Goal: Information Seeking & Learning: Learn about a topic

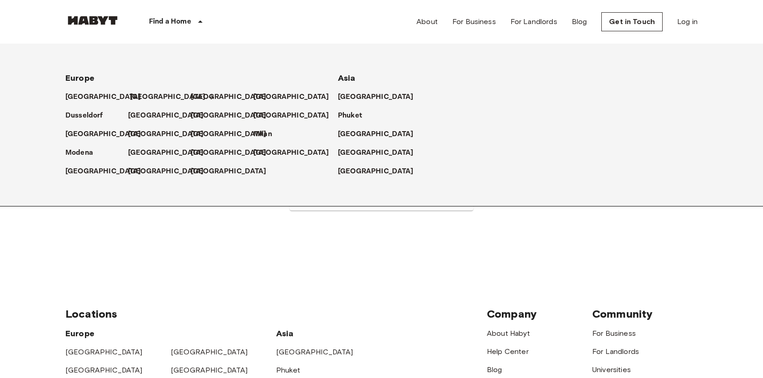
click at [138, 95] on p "[GEOGRAPHIC_DATA]" at bounding box center [168, 97] width 76 height 11
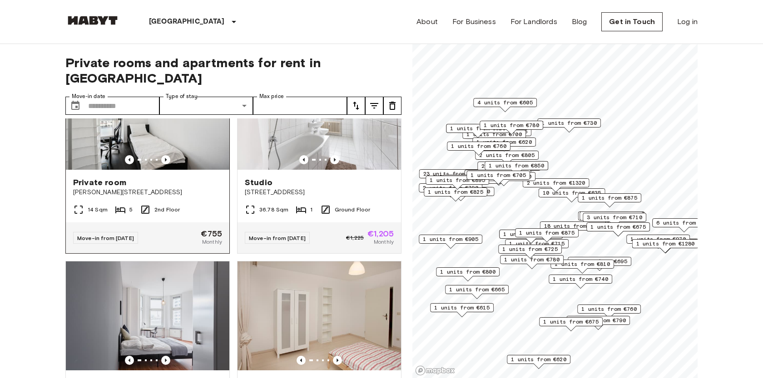
scroll to position [61, 0]
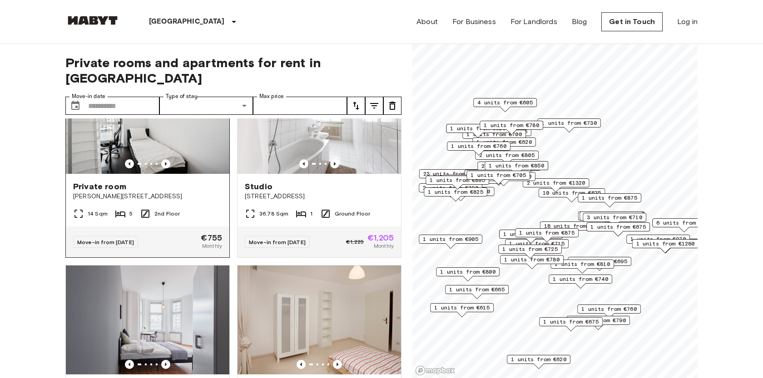
click at [191, 192] on span "Bernhard-Weiß-Straße 1-3" at bounding box center [147, 196] width 149 height 9
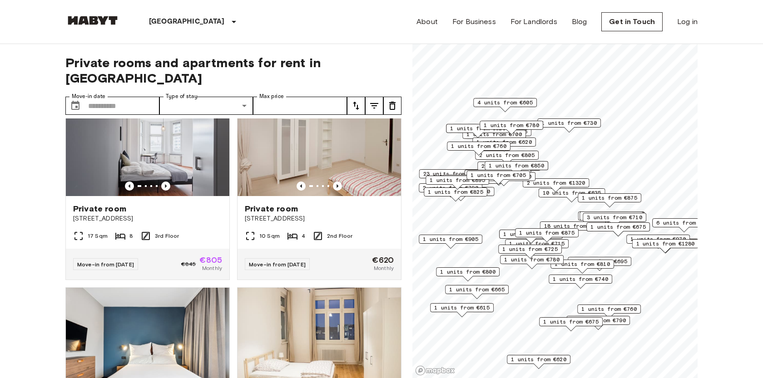
scroll to position [312, 0]
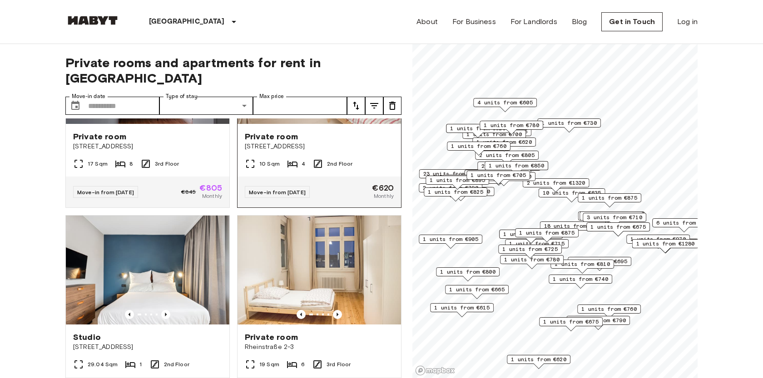
click at [305, 143] on div "Private room Stromstraße 36" at bounding box center [320, 141] width 164 height 35
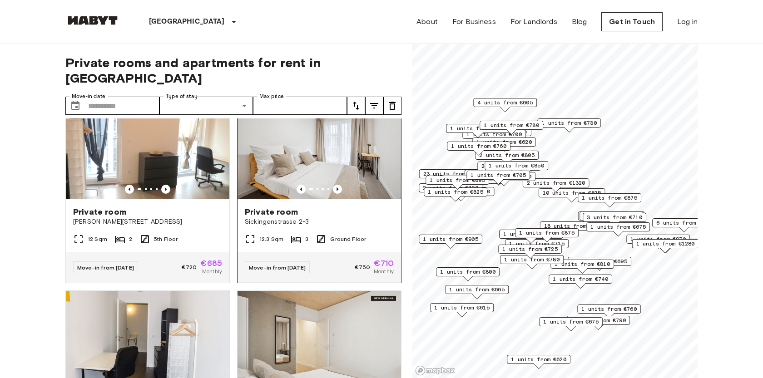
scroll to position [834, 0]
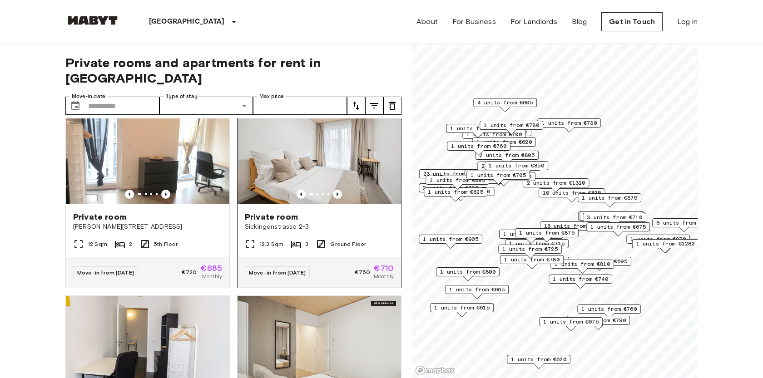
click at [347, 212] on div "Private room" at bounding box center [319, 217] width 149 height 11
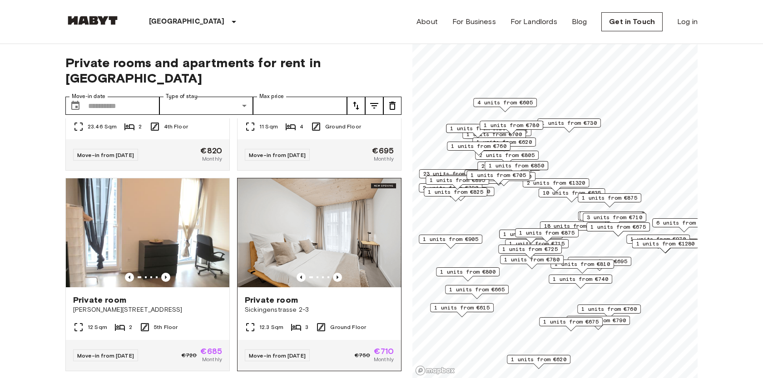
scroll to position [679, 0]
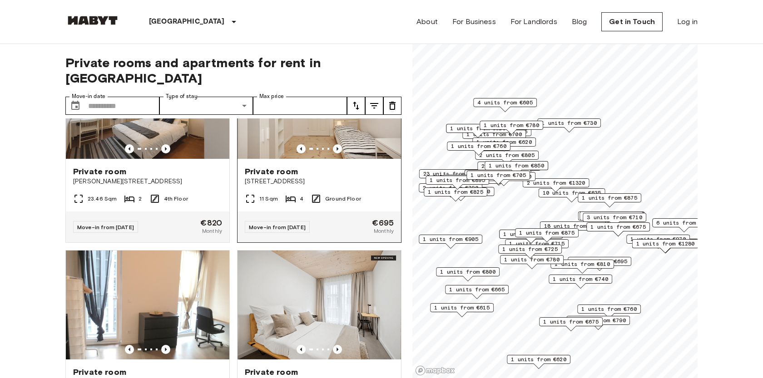
click at [337, 177] on span "[STREET_ADDRESS]" at bounding box center [319, 181] width 149 height 9
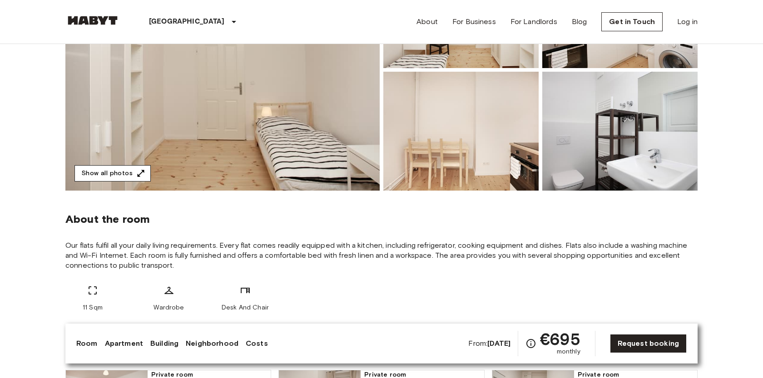
scroll to position [164, 0]
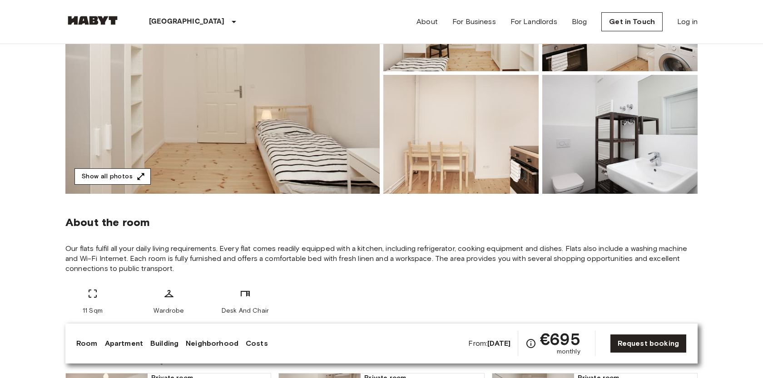
click at [127, 178] on button "Show all photos" at bounding box center [112, 177] width 76 height 17
